Goal: Information Seeking & Learning: Learn about a topic

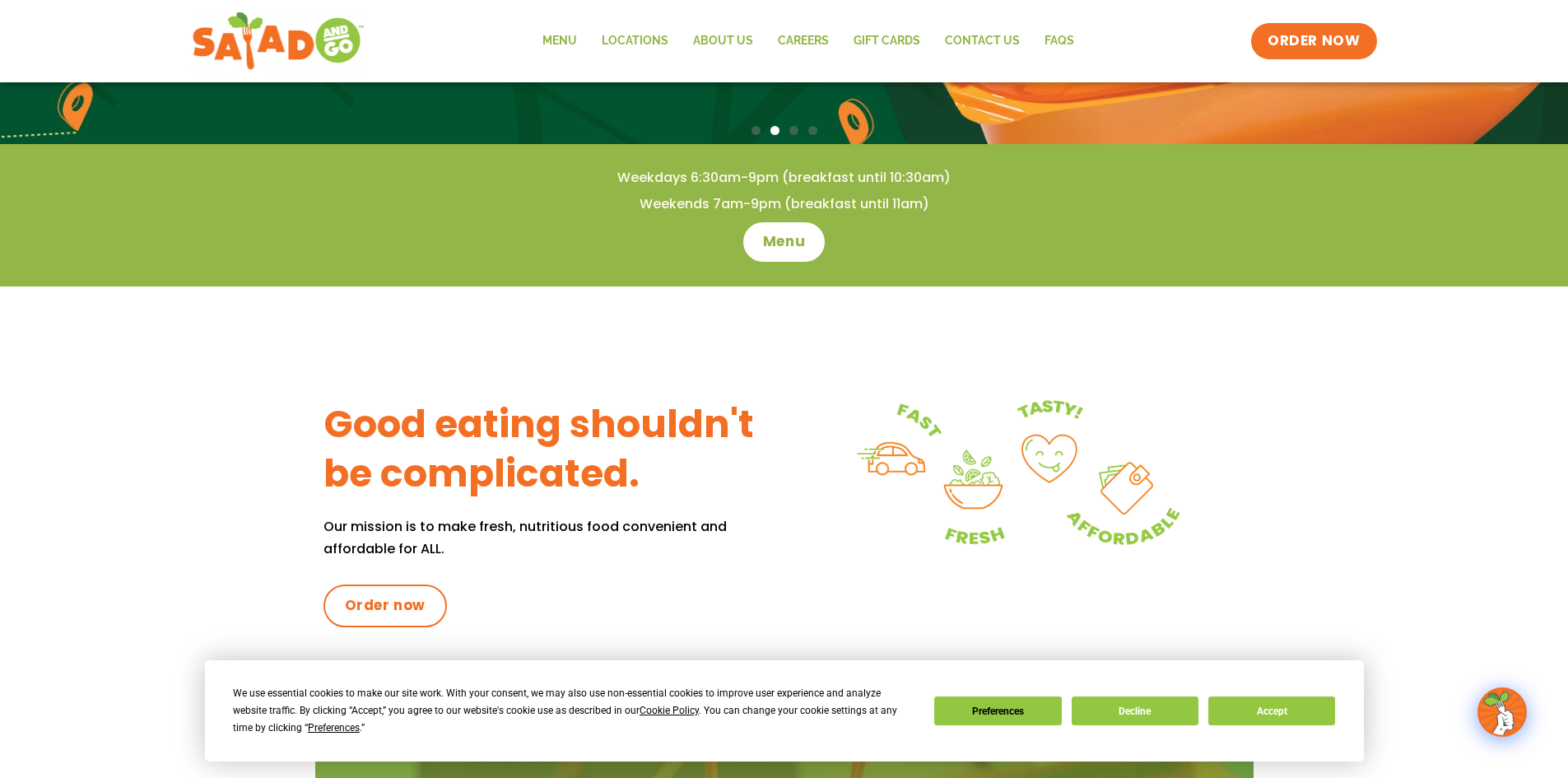
scroll to position [337, 0]
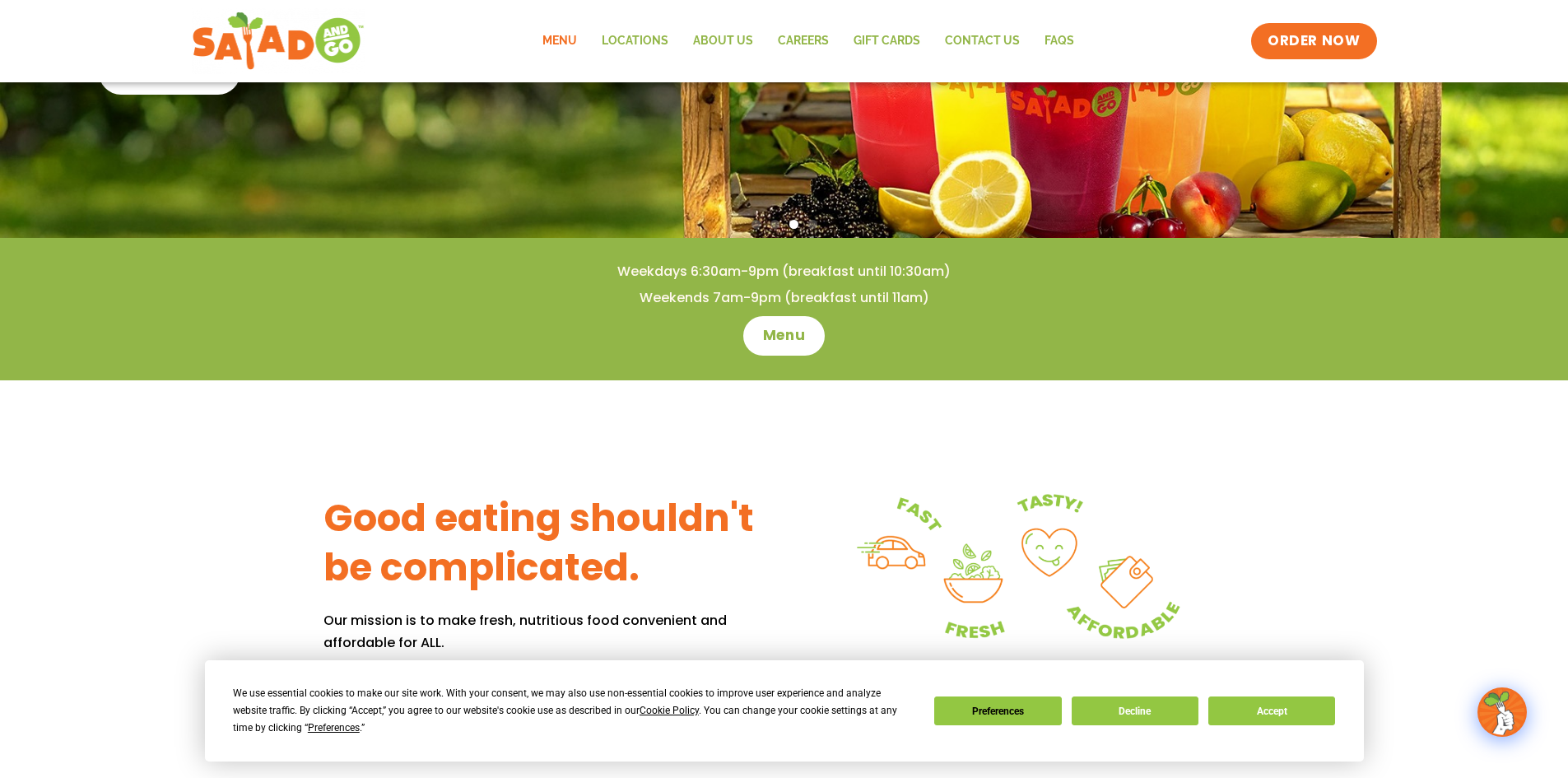
click at [565, 33] on link "Menu" at bounding box center [559, 41] width 59 height 38
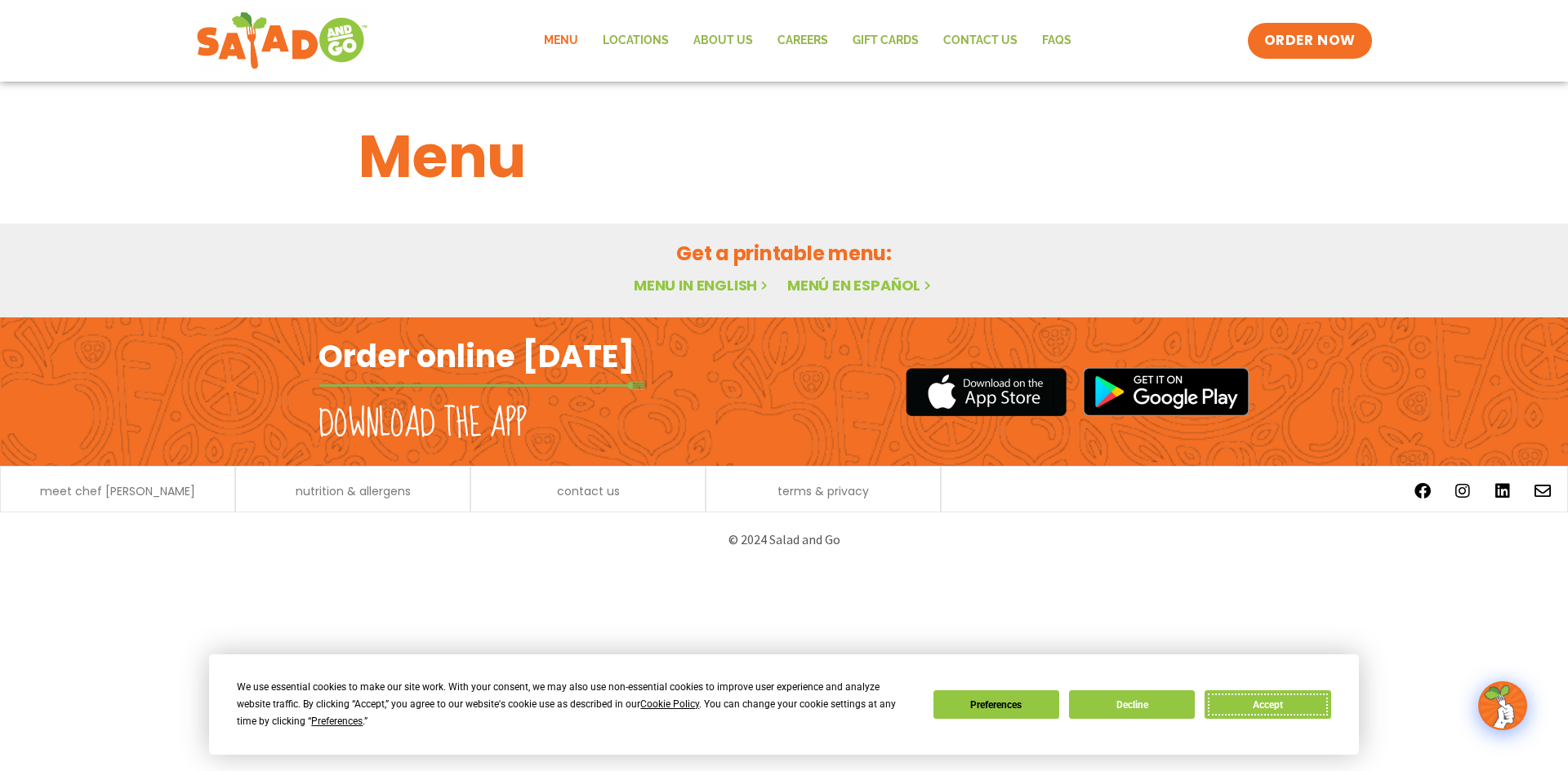
click at [1239, 703] on button "Accept" at bounding box center [1267, 705] width 126 height 29
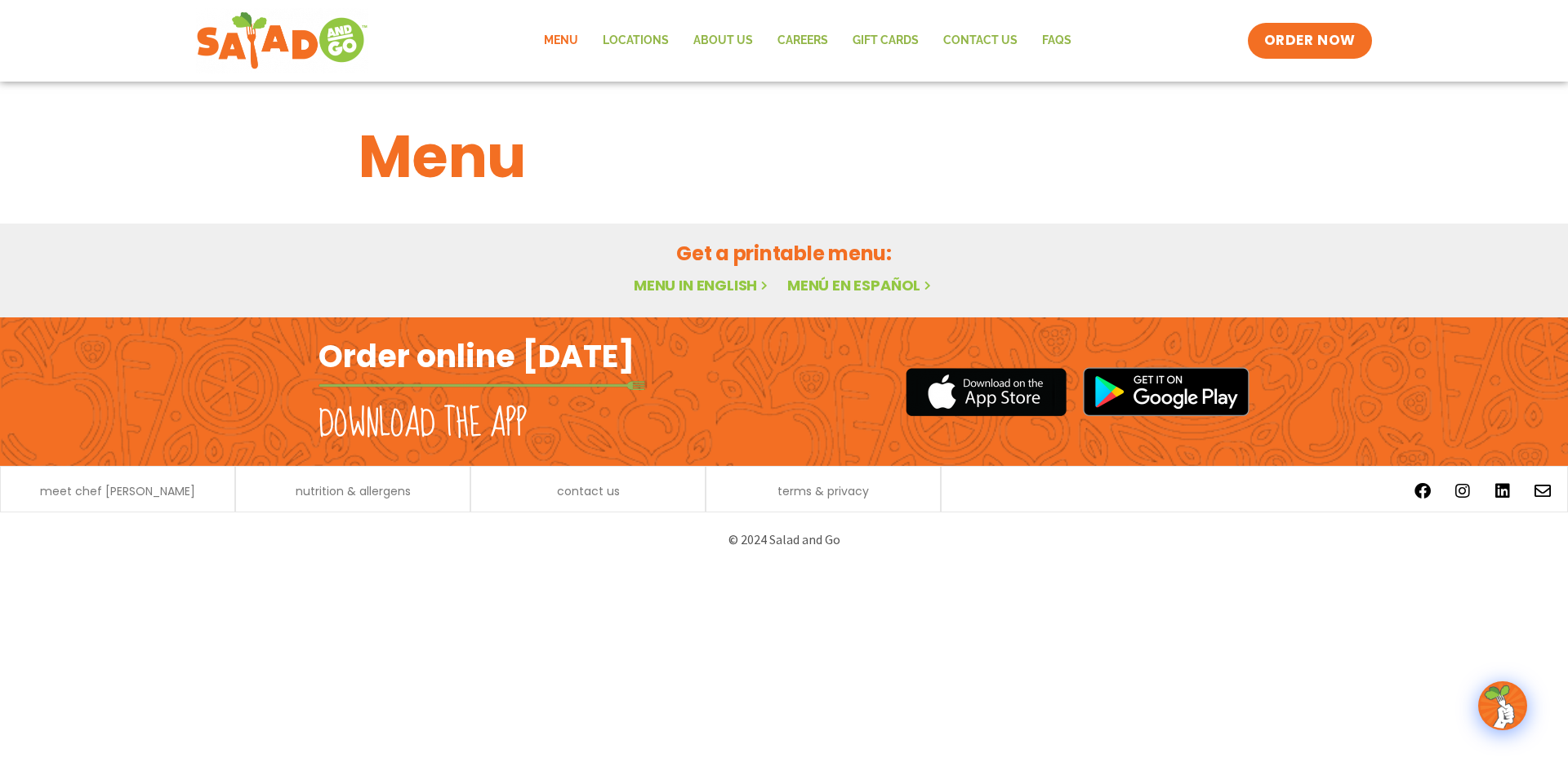
click at [713, 282] on link "Menu in English" at bounding box center [703, 285] width 137 height 20
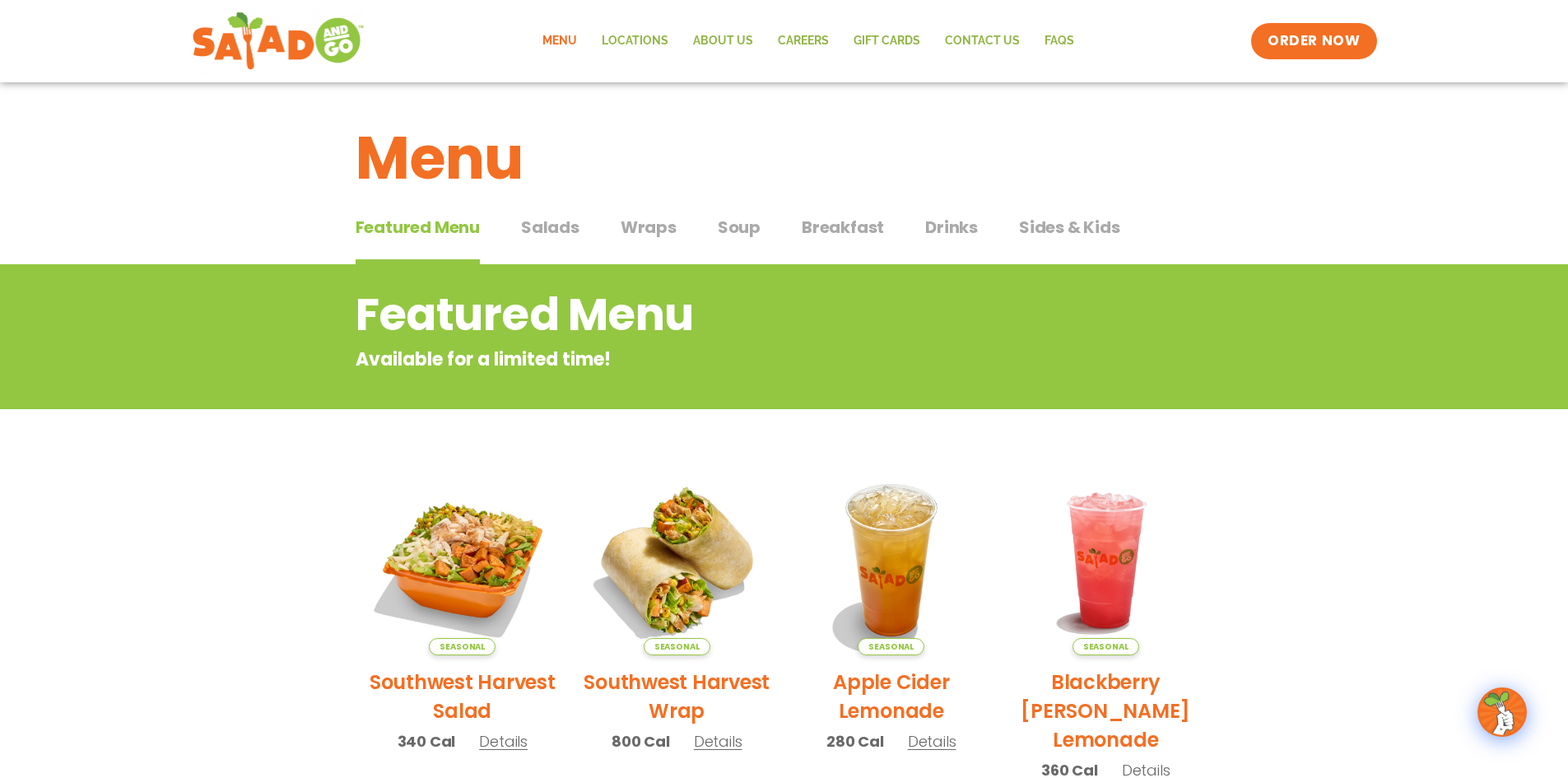
click at [546, 224] on span "Salads" at bounding box center [551, 226] width 58 height 24
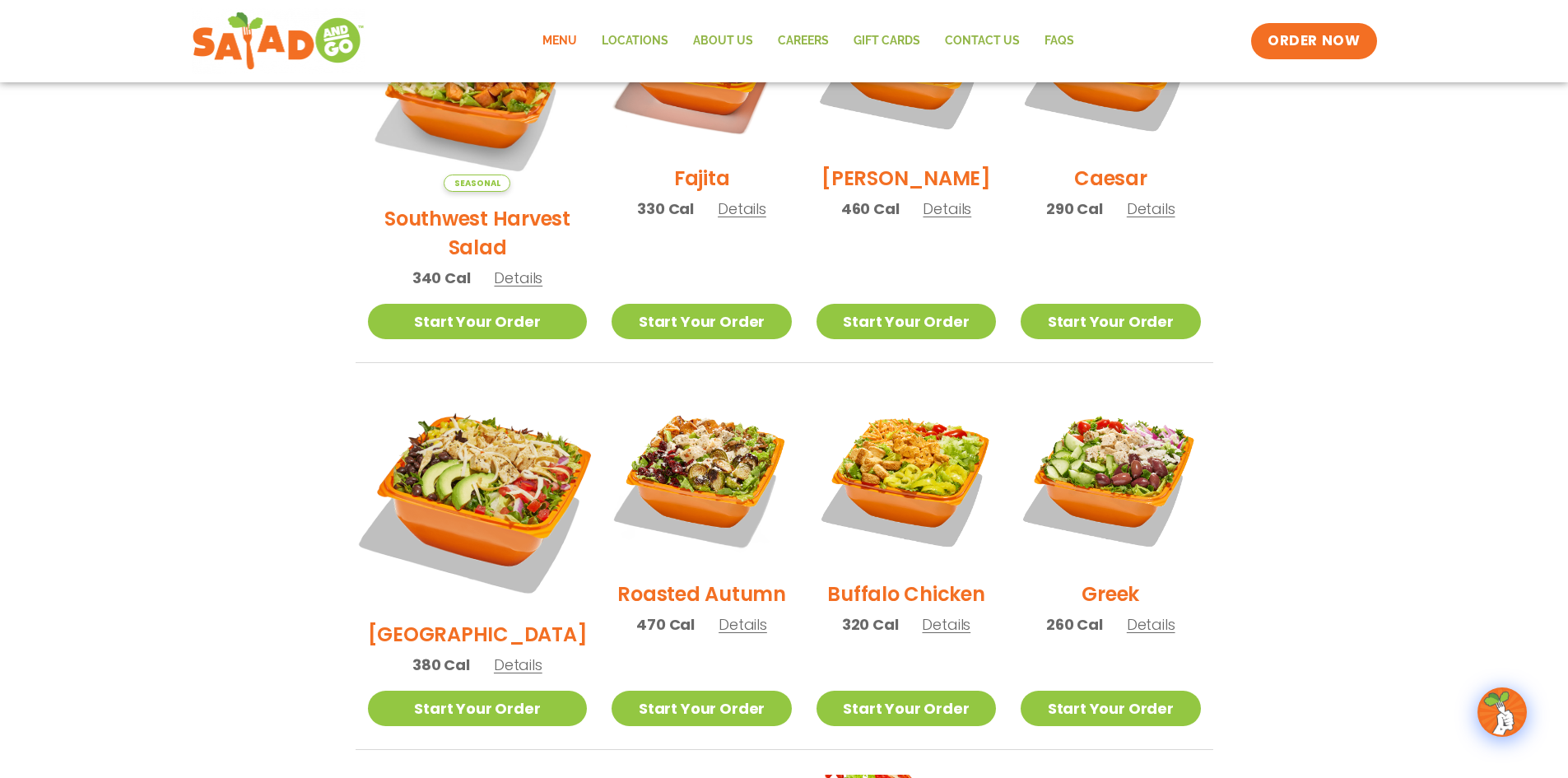
scroll to position [576, 0]
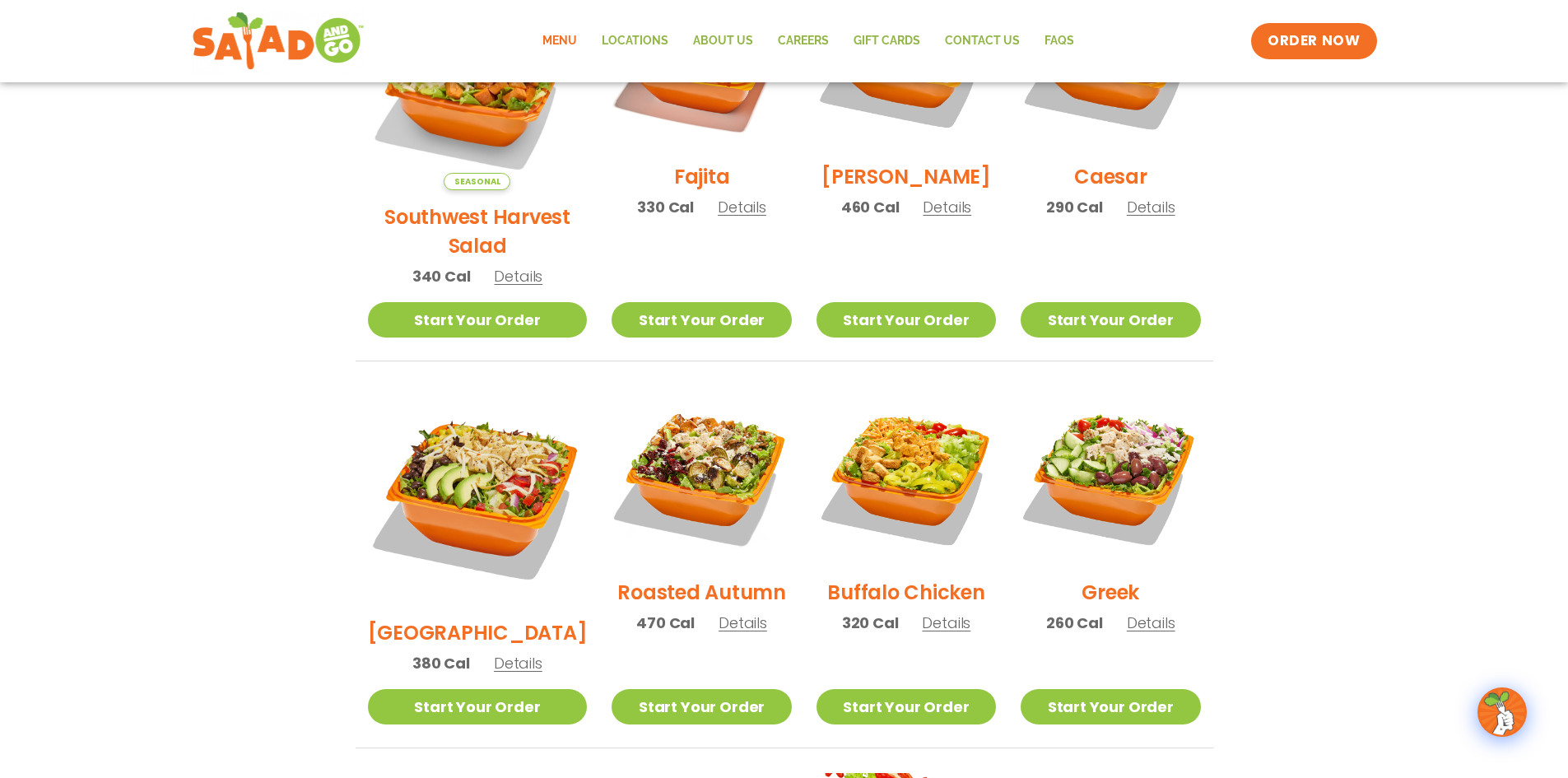
click at [719, 613] on span "Details" at bounding box center [744, 623] width 49 height 20
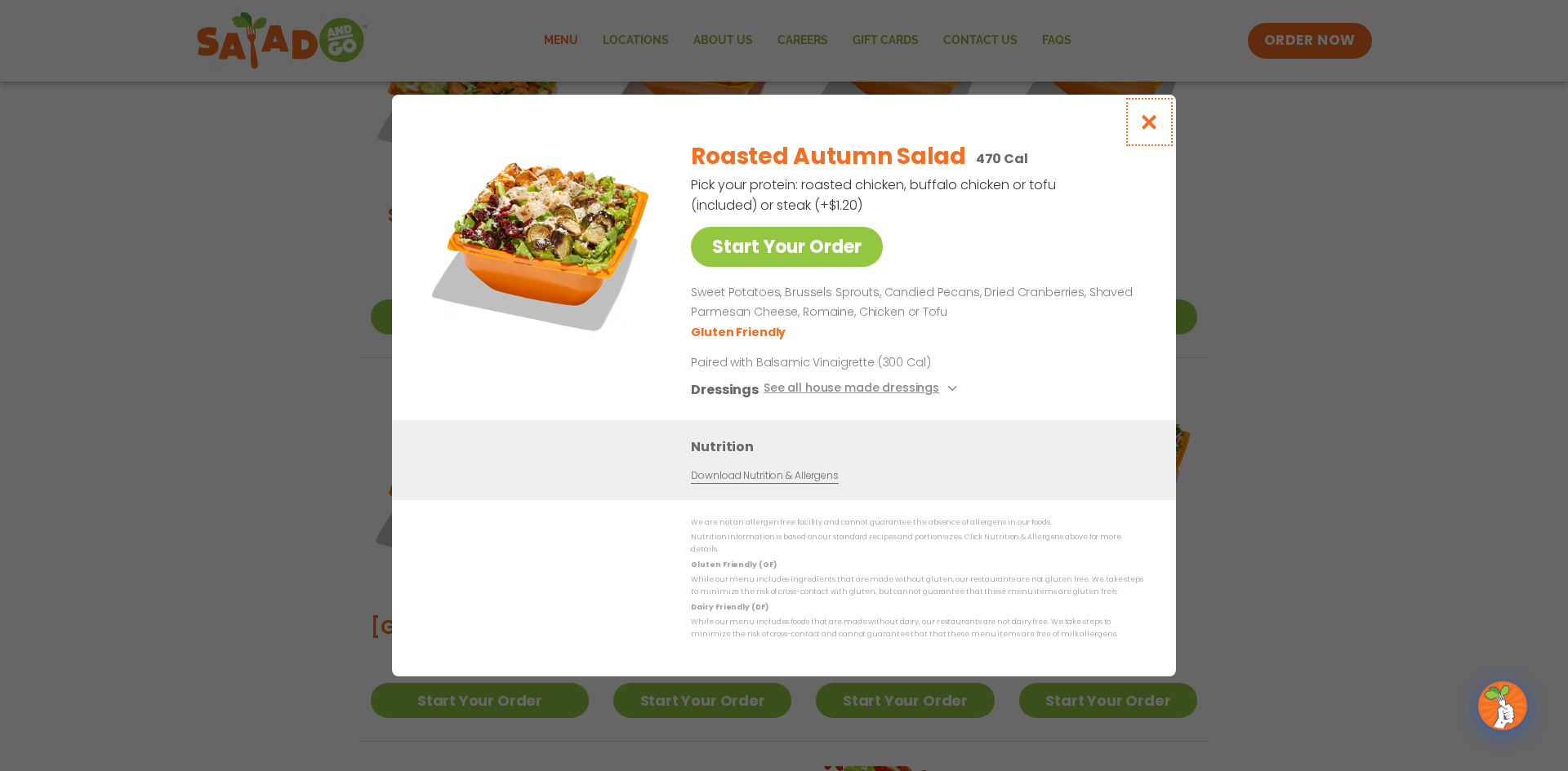
click at [1145, 128] on icon "Close modal" at bounding box center [1148, 122] width 20 height 17
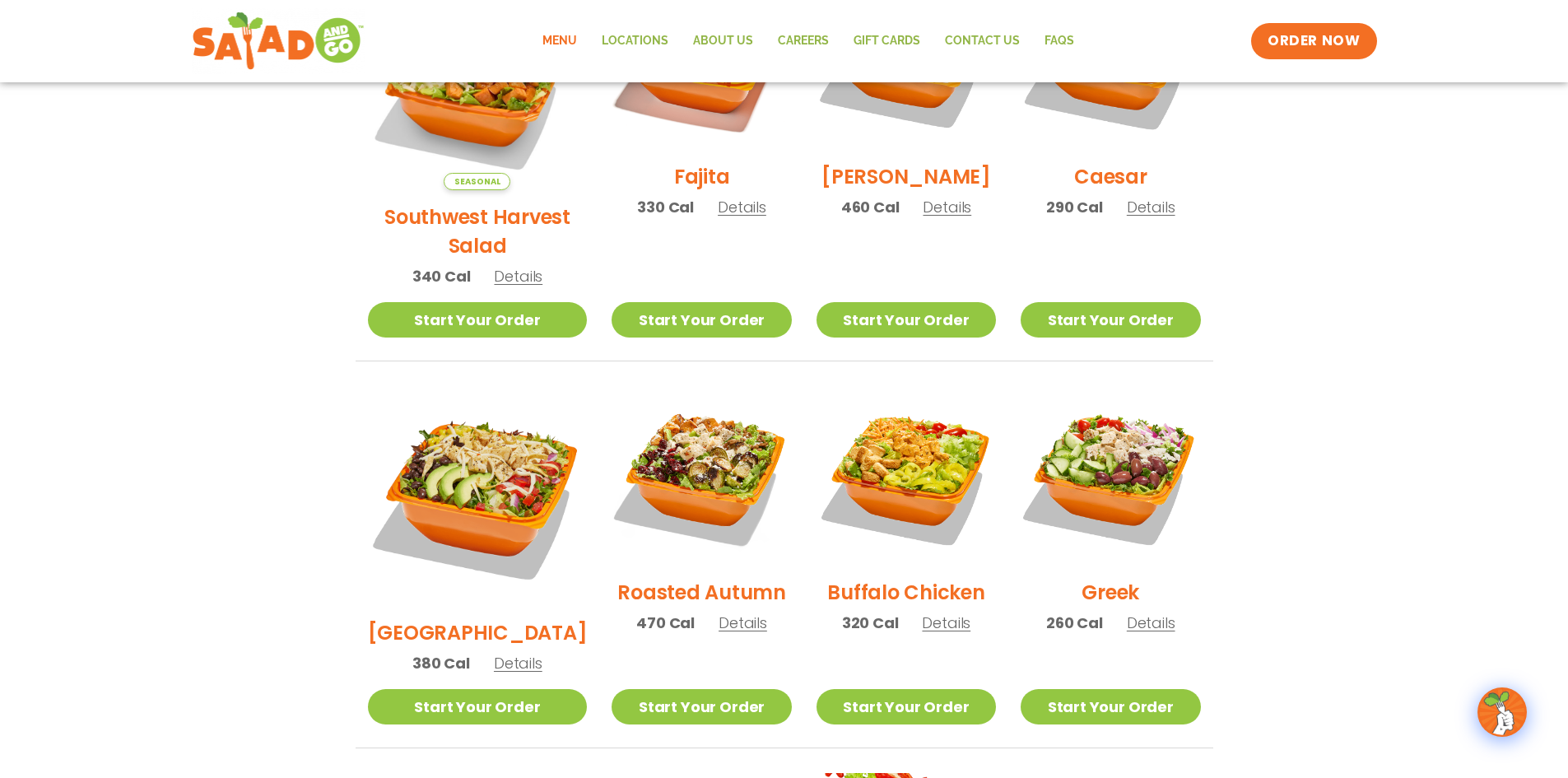
click at [1128, 613] on span "Details" at bounding box center [1152, 623] width 49 height 20
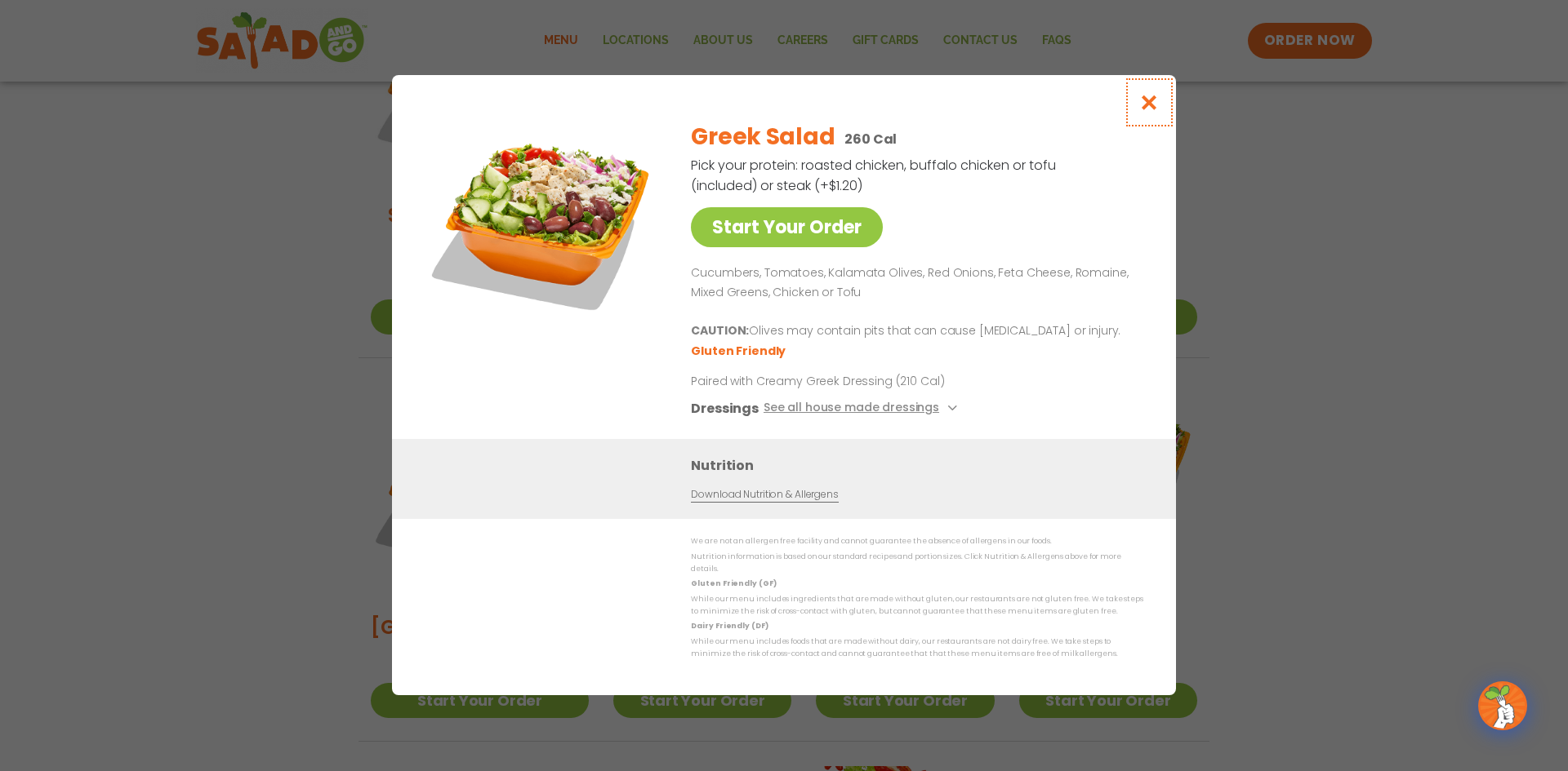
click at [1147, 108] on icon "Close modal" at bounding box center [1148, 102] width 20 height 17
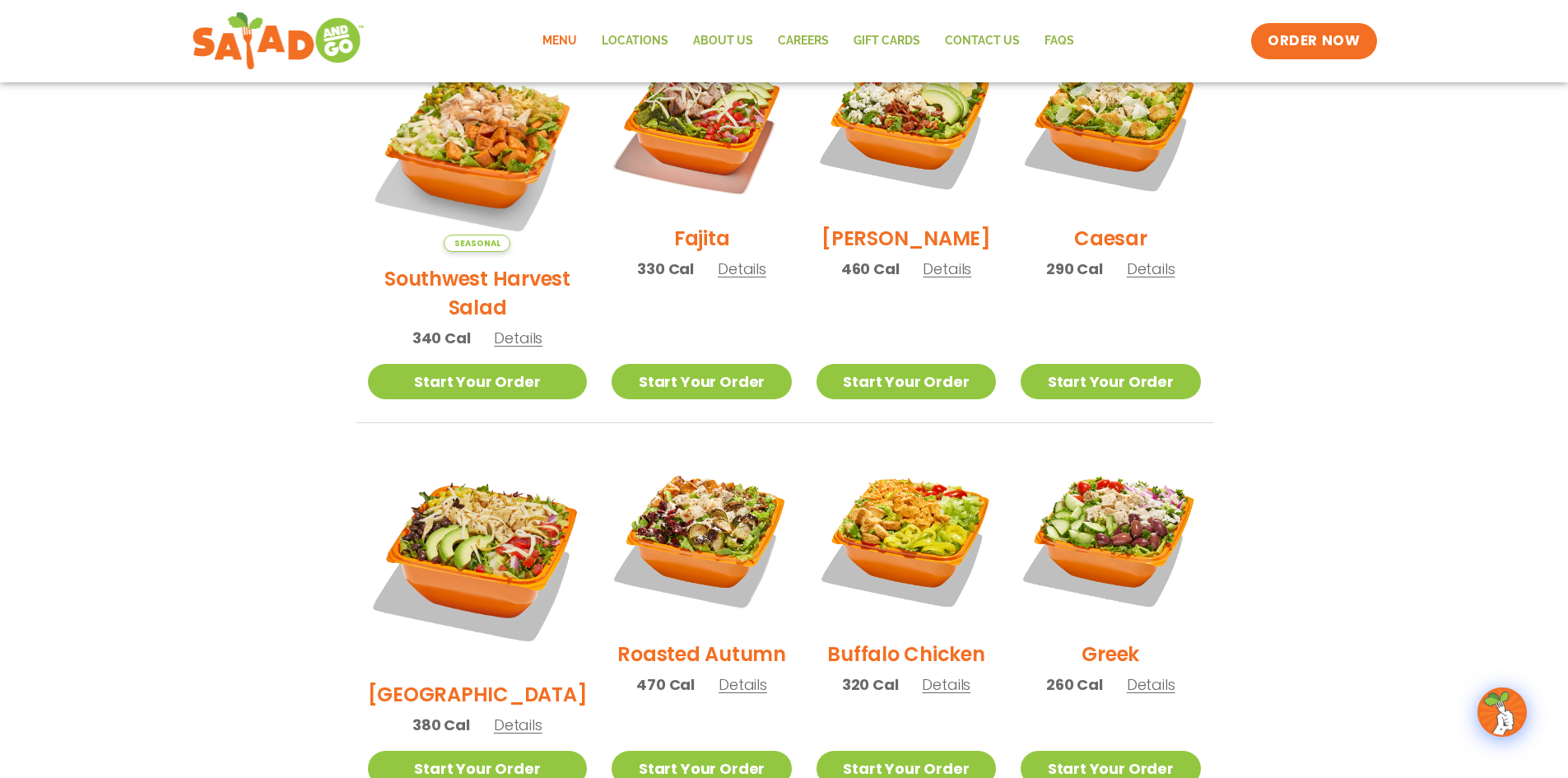
scroll to position [411, 0]
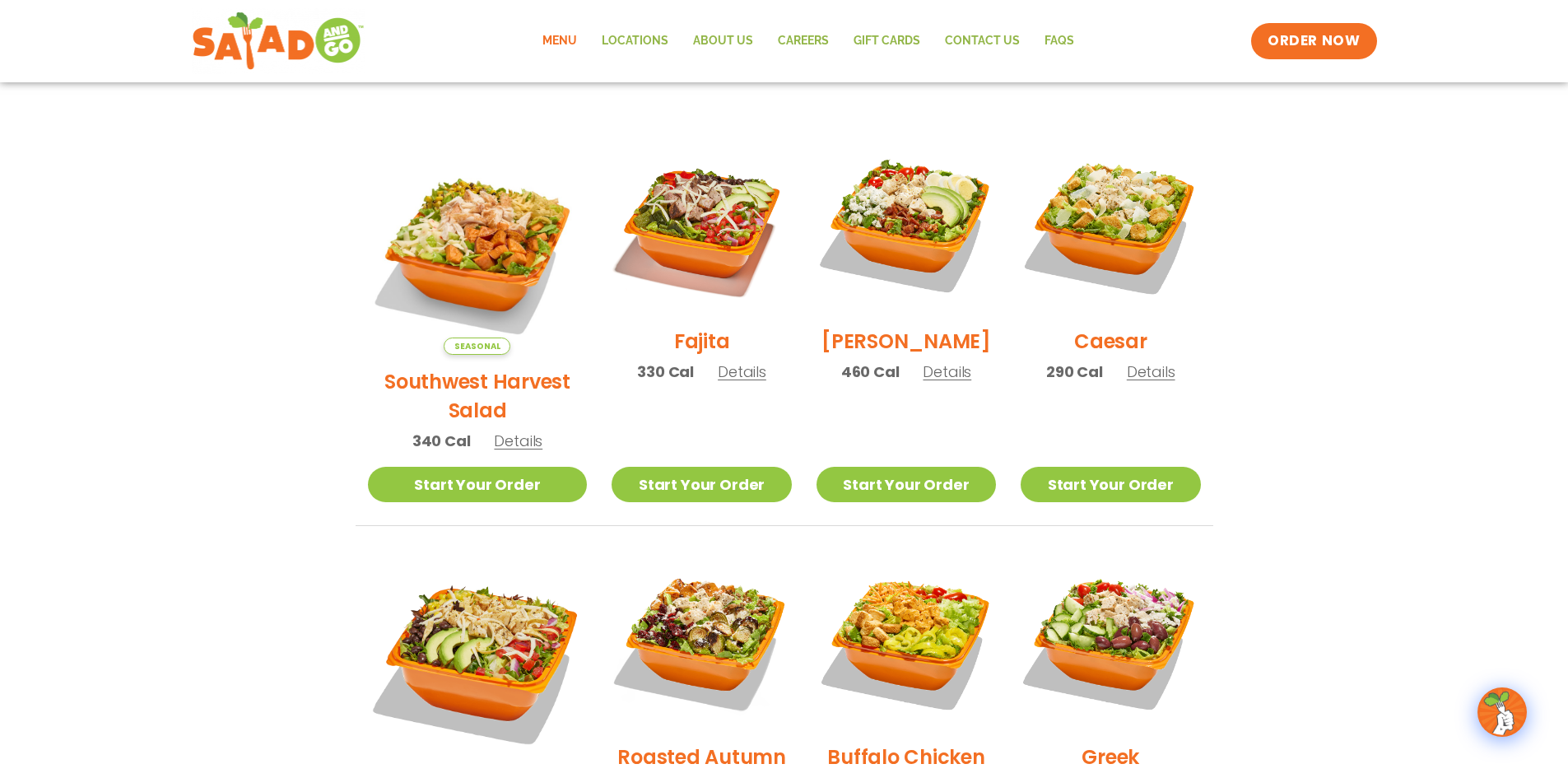
click at [494, 431] on span "Details" at bounding box center [518, 441] width 49 height 20
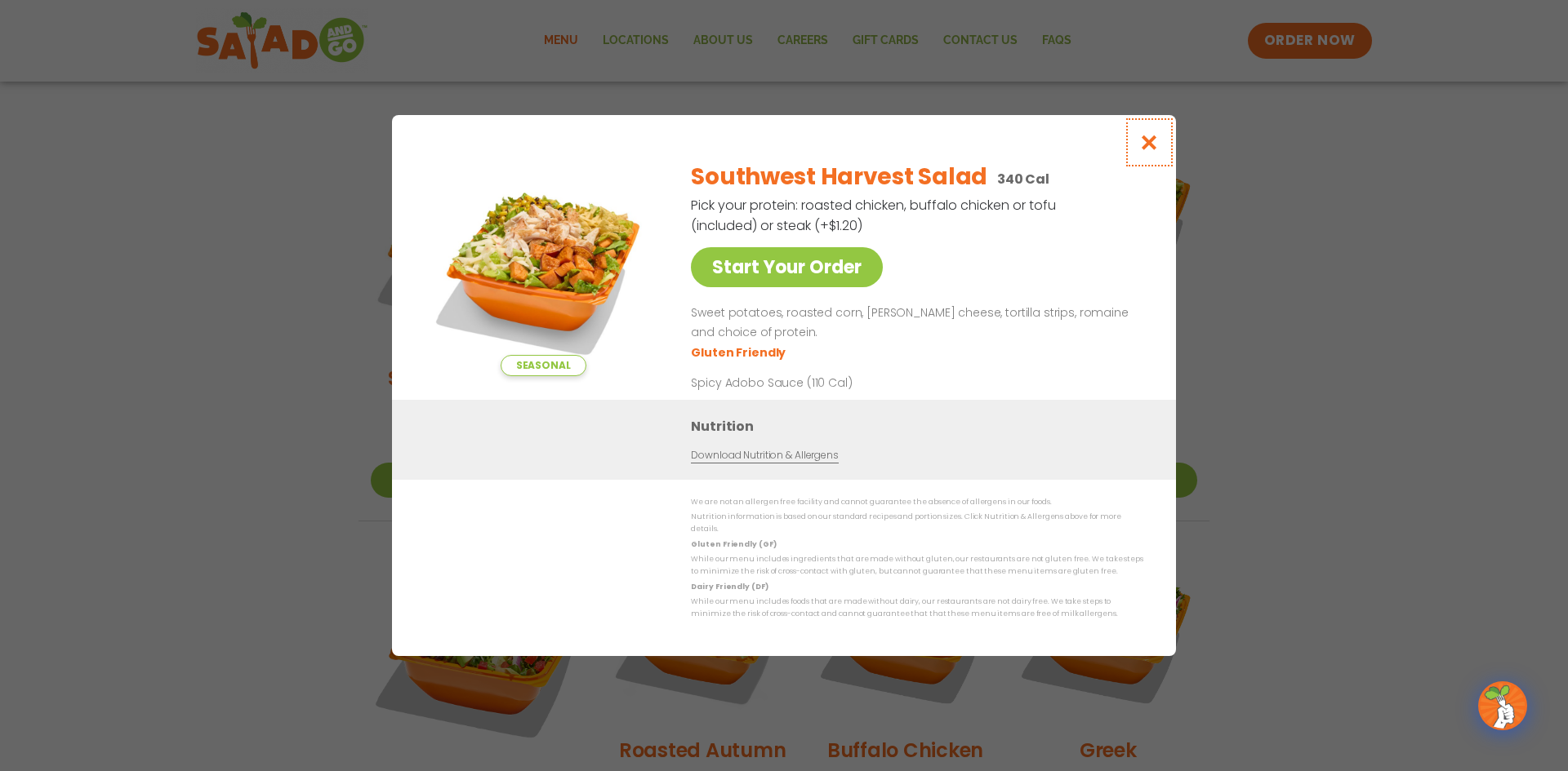
click at [1153, 145] on icon "Close modal" at bounding box center [1148, 143] width 20 height 17
